Goal: Browse casually

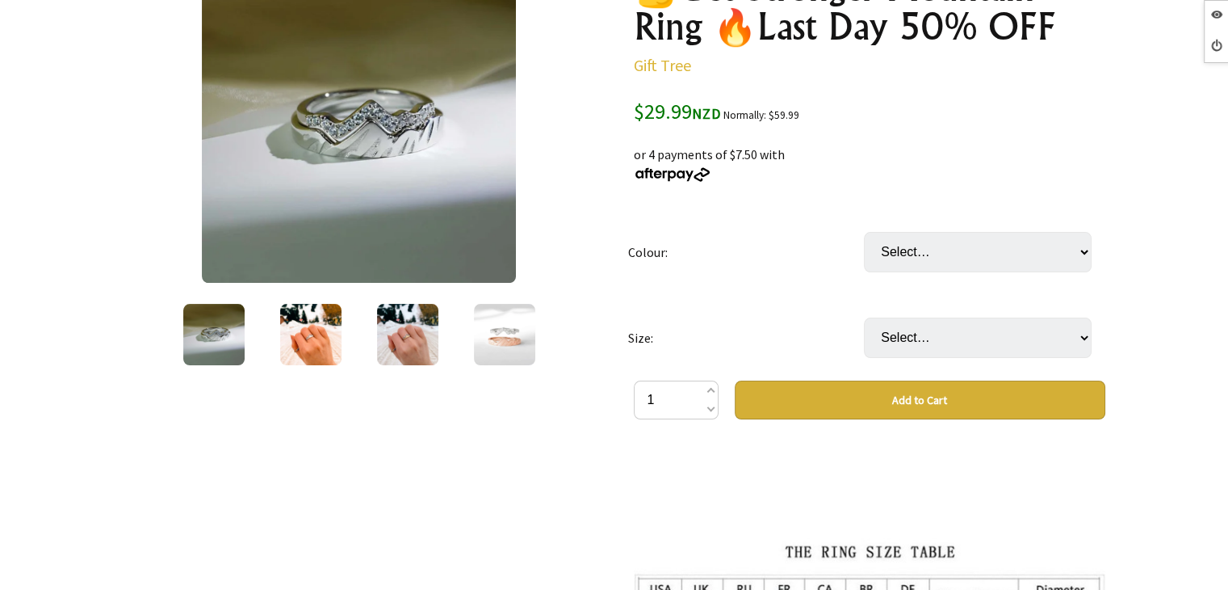
scroll to position [81, 0]
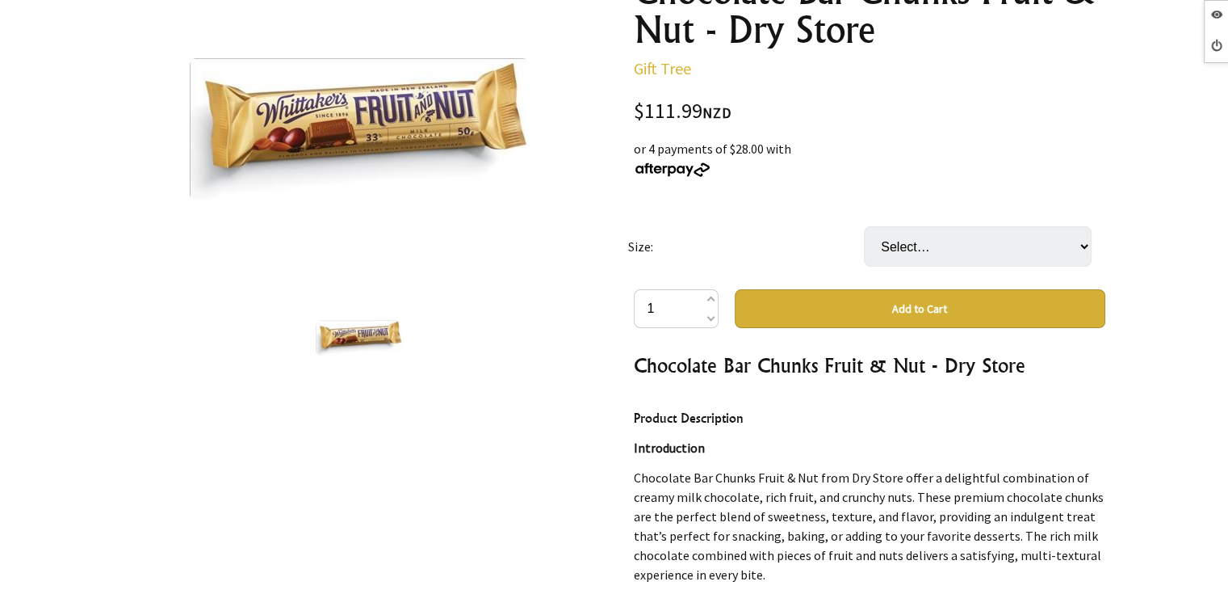
scroll to position [81, 0]
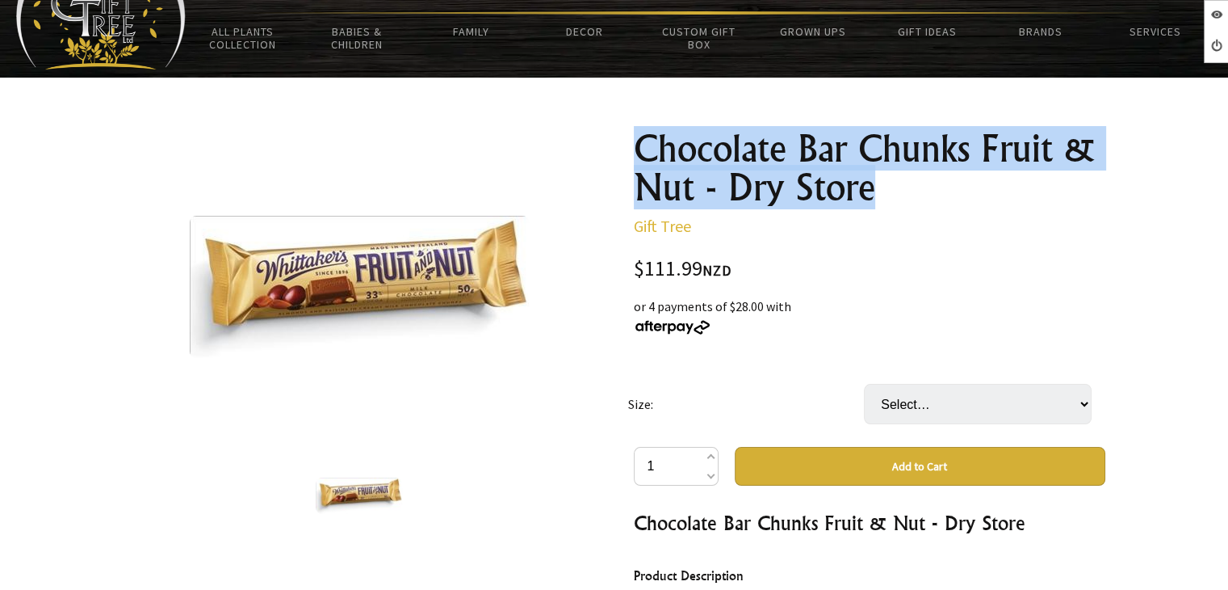
drag, startPoint x: 857, startPoint y: 186, endPoint x: 619, endPoint y: 145, distance: 241.0
